Goal: Subscribe to service/newsletter

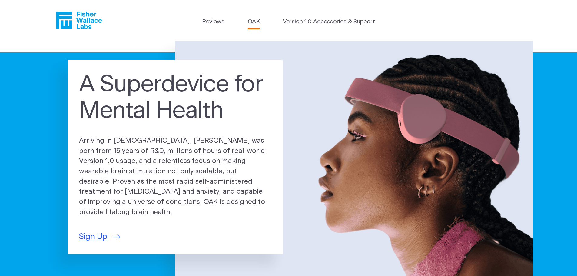
click at [256, 21] on link "OAK" at bounding box center [254, 22] width 12 height 9
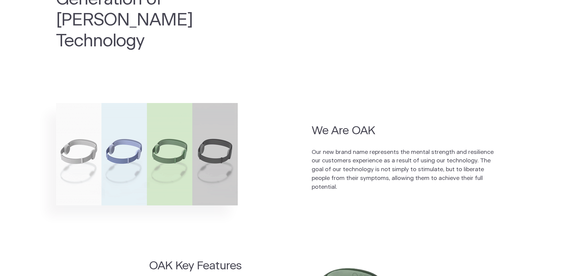
scroll to position [363, 0]
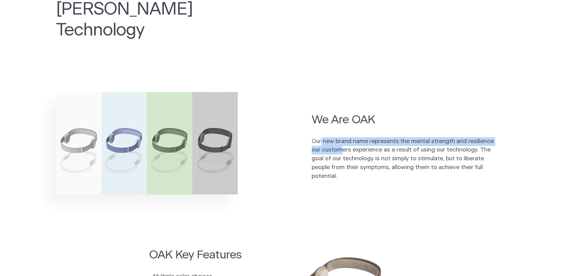
drag, startPoint x: 321, startPoint y: 123, endPoint x: 343, endPoint y: 128, distance: 22.8
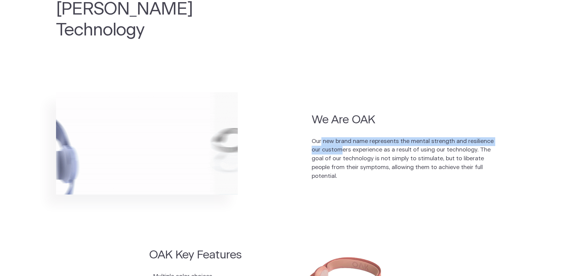
click at [343, 137] on p "Our new brand name represents the mental strength and resilience our customers …" at bounding box center [405, 159] width 186 height 44
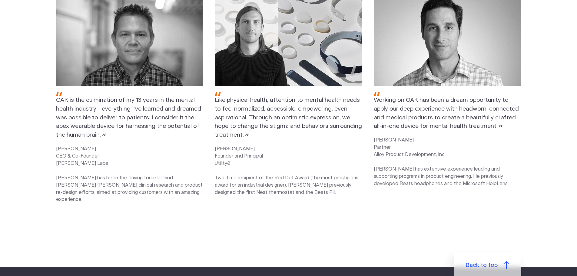
scroll to position [747, 0]
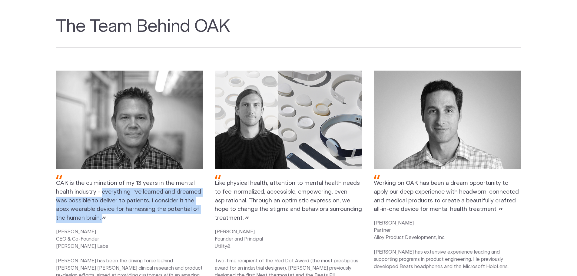
drag, startPoint x: 102, startPoint y: 172, endPoint x: 144, endPoint y: 197, distance: 48.6
click at [144, 197] on p "OAK is the culmination of my 13 years in the mental health industry - everythin…" at bounding box center [129, 199] width 147 height 48
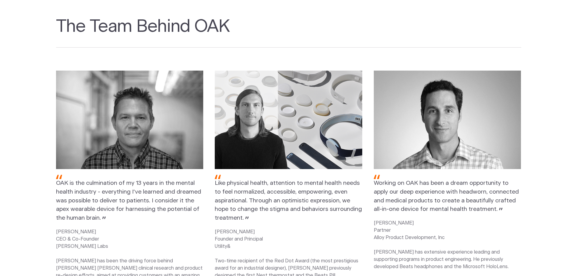
click at [115, 200] on p "OAK is the culmination of my 13 years in the mental health industry - everythin…" at bounding box center [129, 199] width 147 height 48
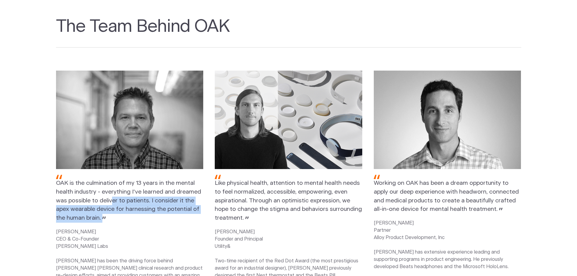
drag, startPoint x: 112, startPoint y: 182, endPoint x: 140, endPoint y: 197, distance: 32.0
click at [140, 197] on p "OAK is the culmination of my 13 years in the mental health industry - everythin…" at bounding box center [129, 199] width 147 height 48
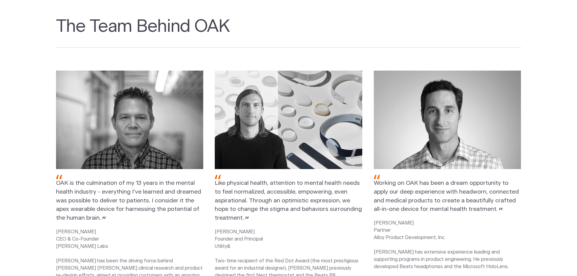
click at [105, 228] on p "KELLY ROMAN CEO & Co-Founder Fisher Wallace Labs Kelly has been the driving for…" at bounding box center [129, 257] width 147 height 58
drag, startPoint x: 97, startPoint y: 191, endPoint x: 135, endPoint y: 197, distance: 39.2
click at [135, 197] on p "OAK is the culmination of my 13 years in the mental health industry - everythin…" at bounding box center [129, 199] width 147 height 48
click at [126, 203] on div "OAK is the culmination of my 13 years in the mental health industry - everythin…" at bounding box center [129, 181] width 147 height 221
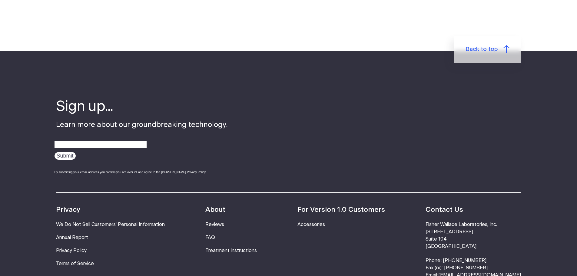
scroll to position [1049, 0]
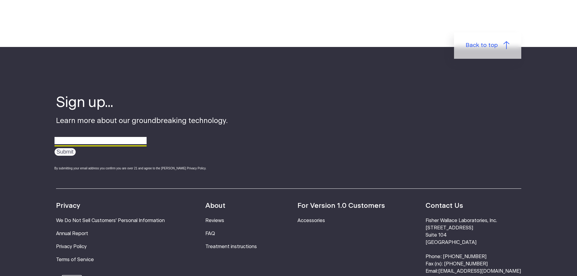
click at [87, 136] on input "email" at bounding box center [101, 140] width 92 height 9
type input "paulabekah@gopineapple.com"
click at [61, 148] on input "Submit" at bounding box center [65, 152] width 21 height 8
